Goal: Information Seeking & Learning: Learn about a topic

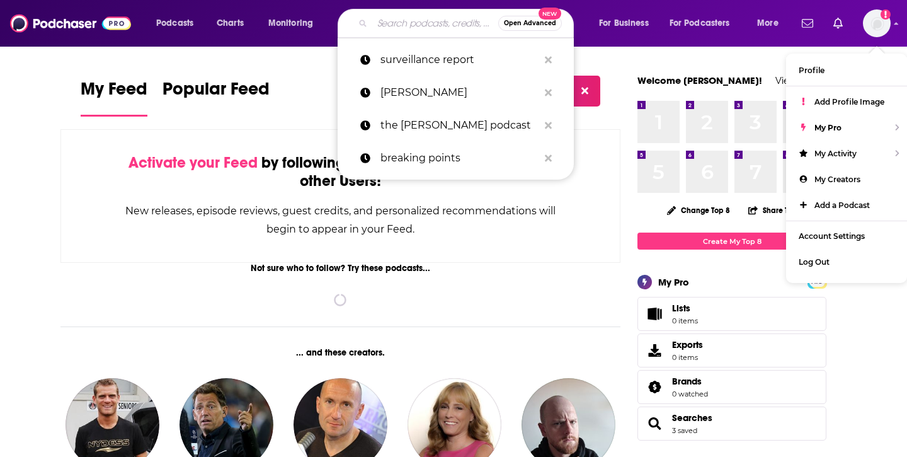
click at [410, 23] on input "Search podcasts, credits, & more..." at bounding box center [435, 23] width 126 height 20
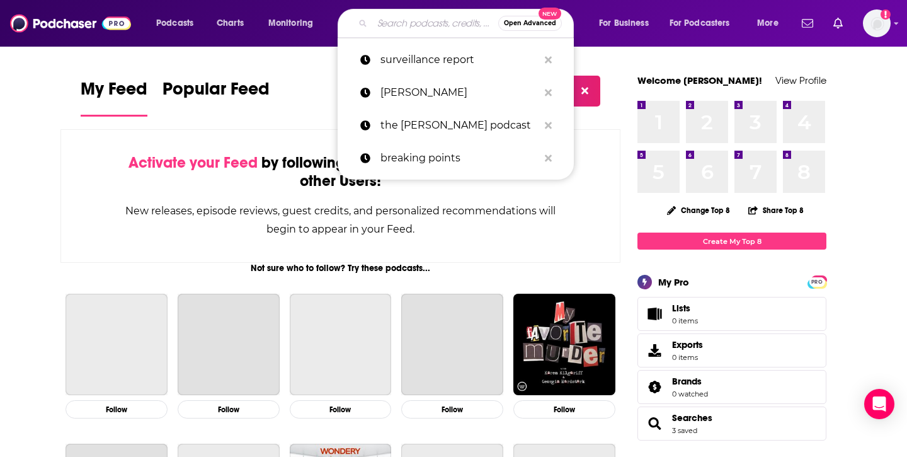
paste input "The [PERSON_NAME] Podcast"
type input "The [PERSON_NAME] Podcast"
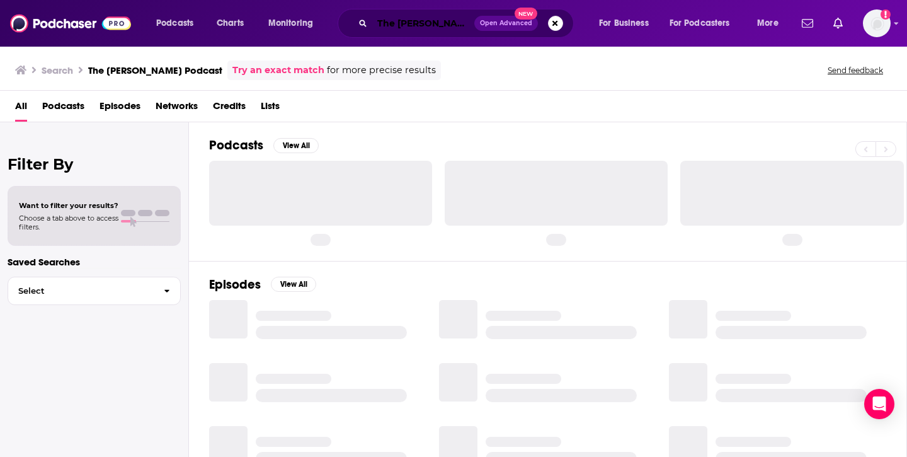
click at [414, 17] on input "The [PERSON_NAME] Podcast" at bounding box center [423, 23] width 102 height 20
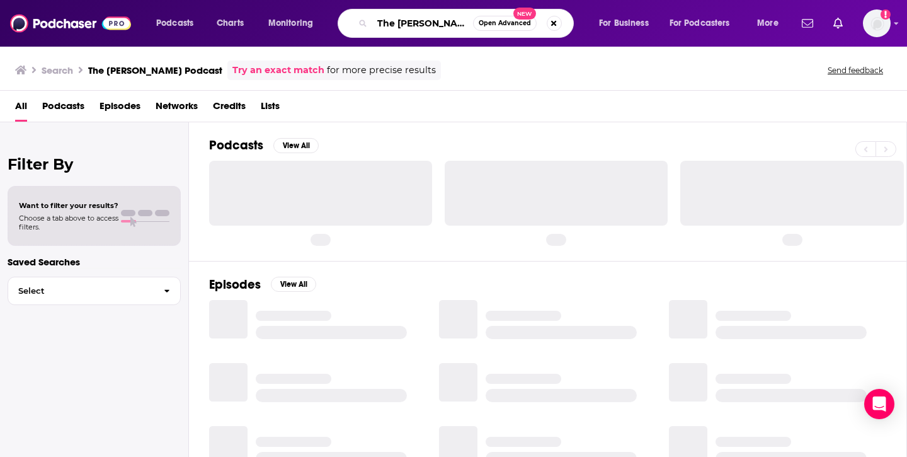
click at [428, 21] on input "The [PERSON_NAME] Podcast" at bounding box center [422, 23] width 101 height 20
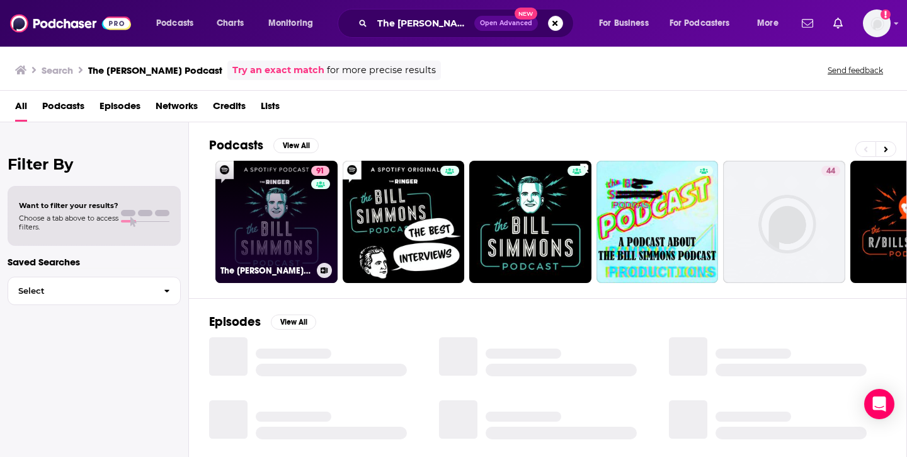
click at [256, 238] on link "91 The [PERSON_NAME] Podcast" at bounding box center [276, 222] width 122 height 122
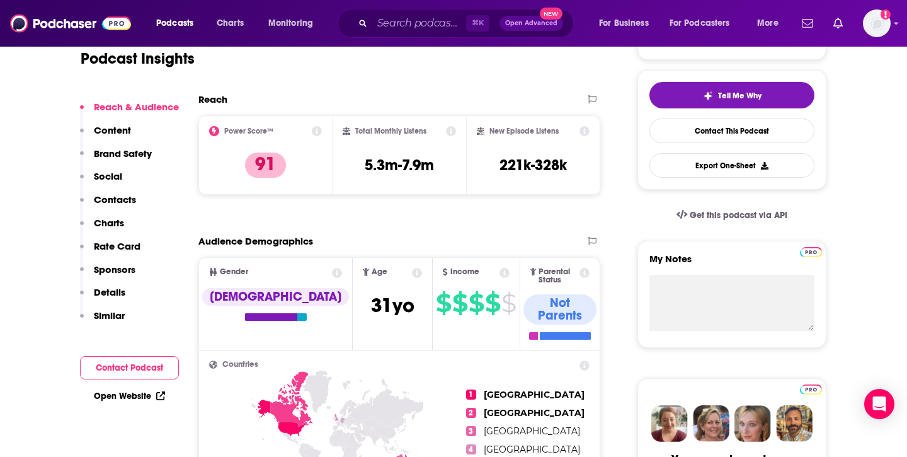
scroll to position [270, 0]
